Goal: Navigation & Orientation: Go to known website

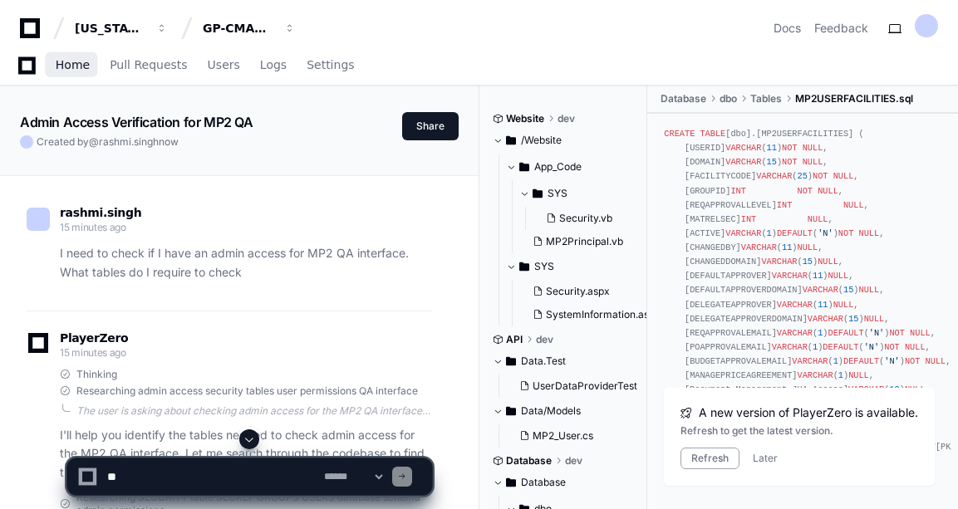
scroll to position [3987, 0]
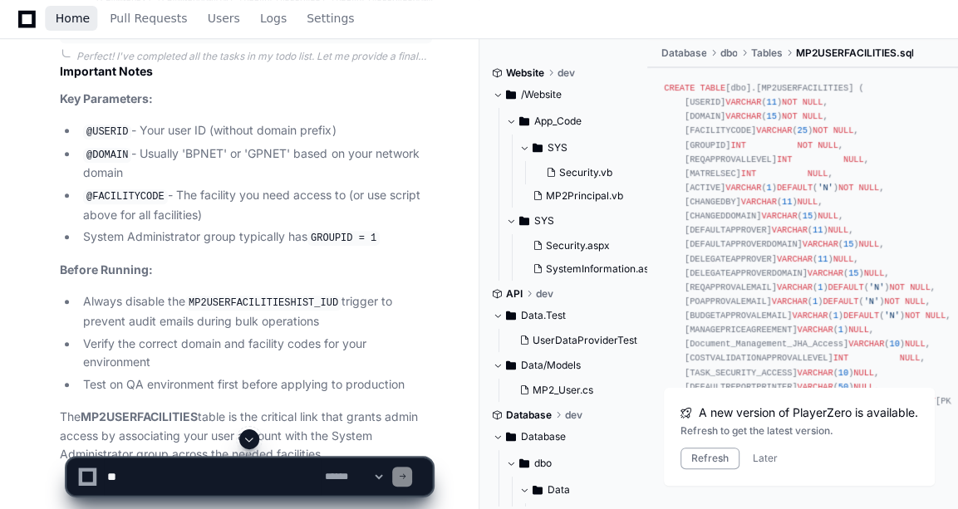
click at [59, 22] on span "Home" at bounding box center [73, 18] width 34 height 10
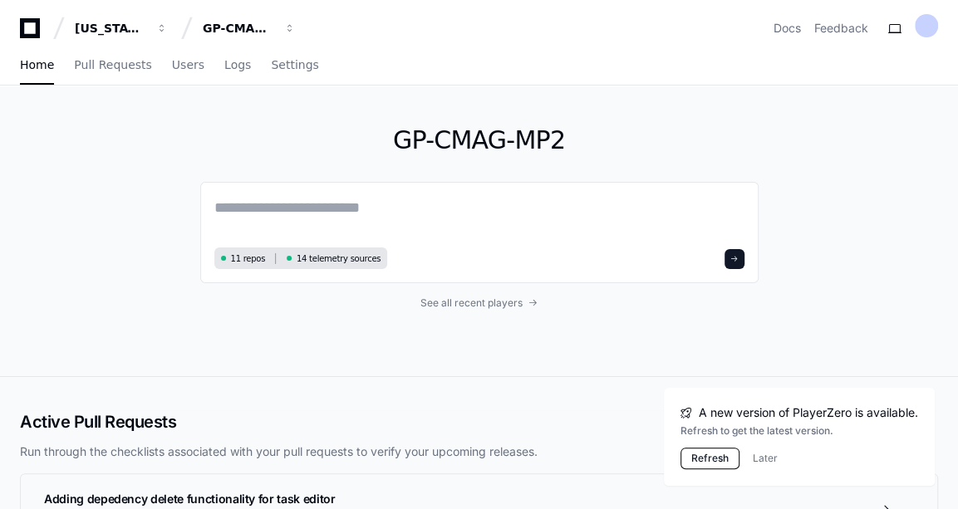
click at [709, 464] on button "Refresh" at bounding box center [709, 459] width 59 height 22
